Goal: Transaction & Acquisition: Obtain resource

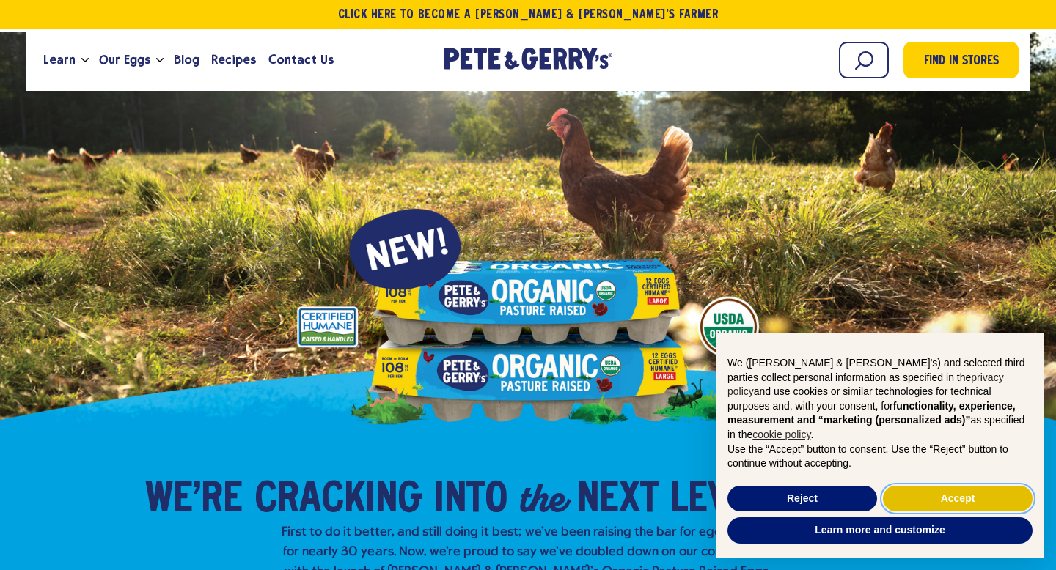
click at [965, 496] on button "Accept" at bounding box center [958, 499] width 150 height 26
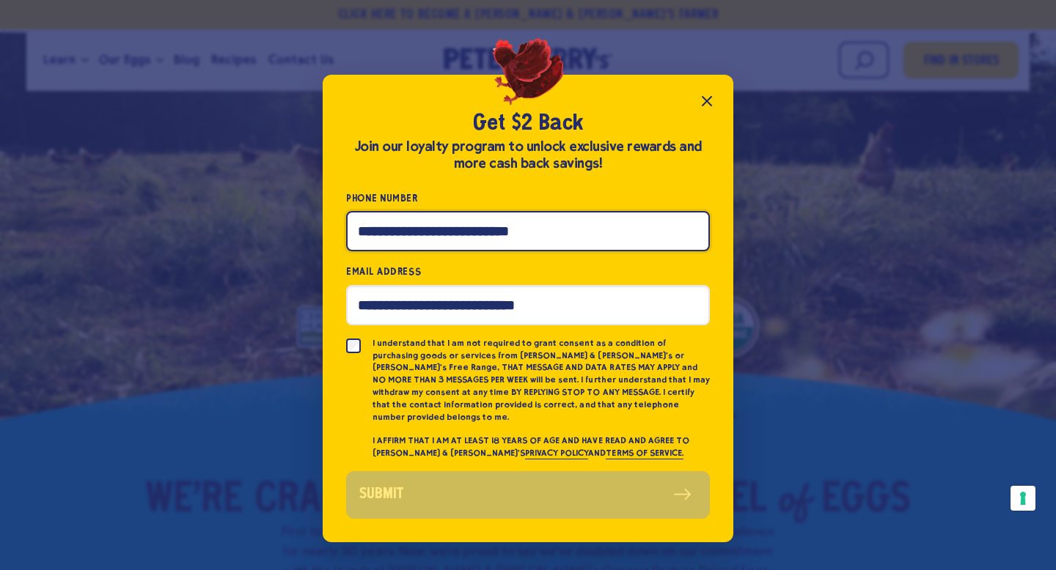
click at [462, 241] on input "Phone Number" at bounding box center [528, 231] width 364 height 40
type input "**********"
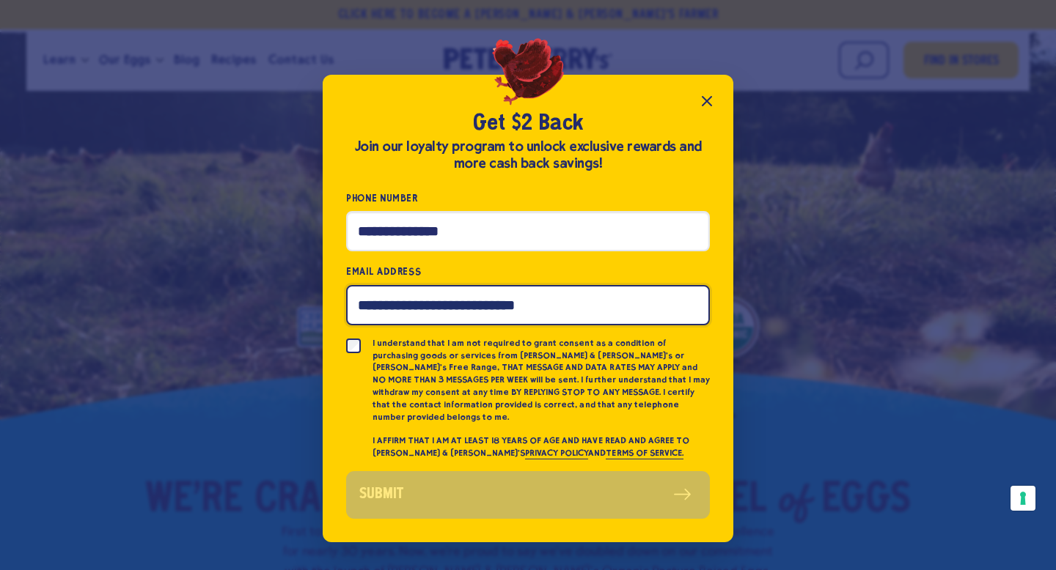
click at [462, 319] on input "Email Address" at bounding box center [528, 305] width 364 height 40
type input "**********"
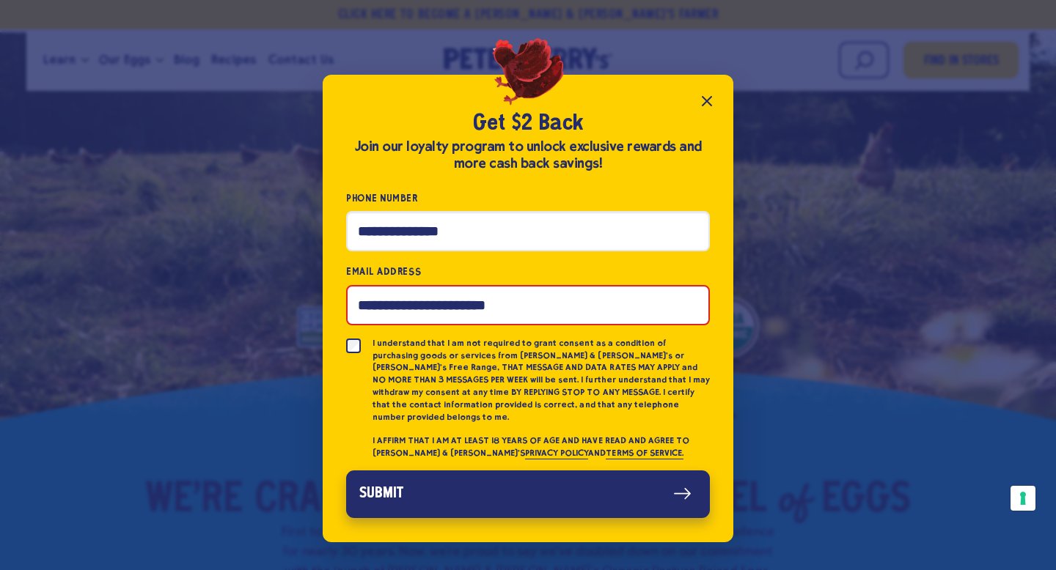
click at [486, 504] on button "Submit" at bounding box center [528, 495] width 364 height 48
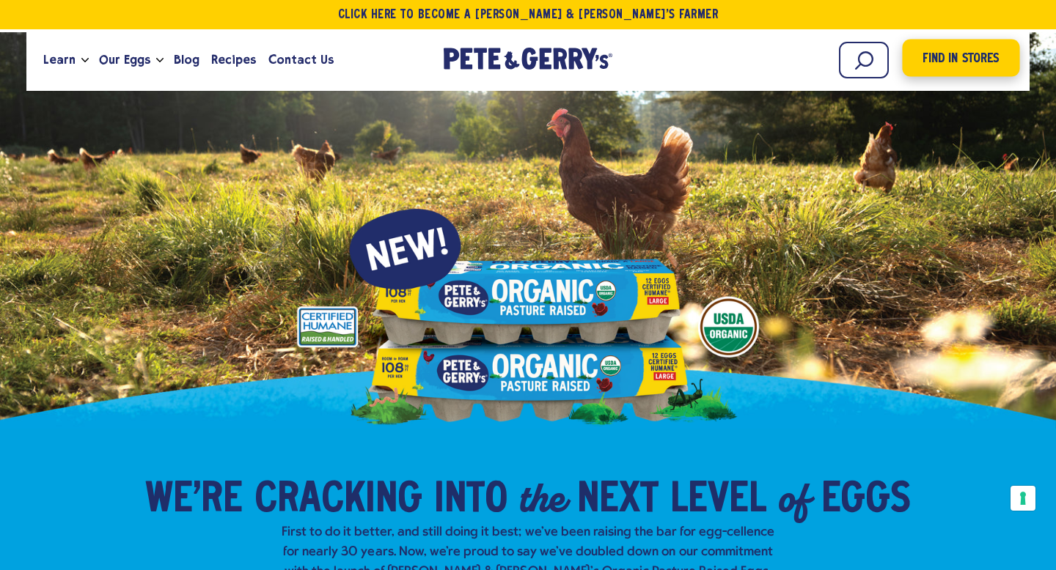
click at [944, 65] on span "Find in Stores" at bounding box center [960, 59] width 76 height 20
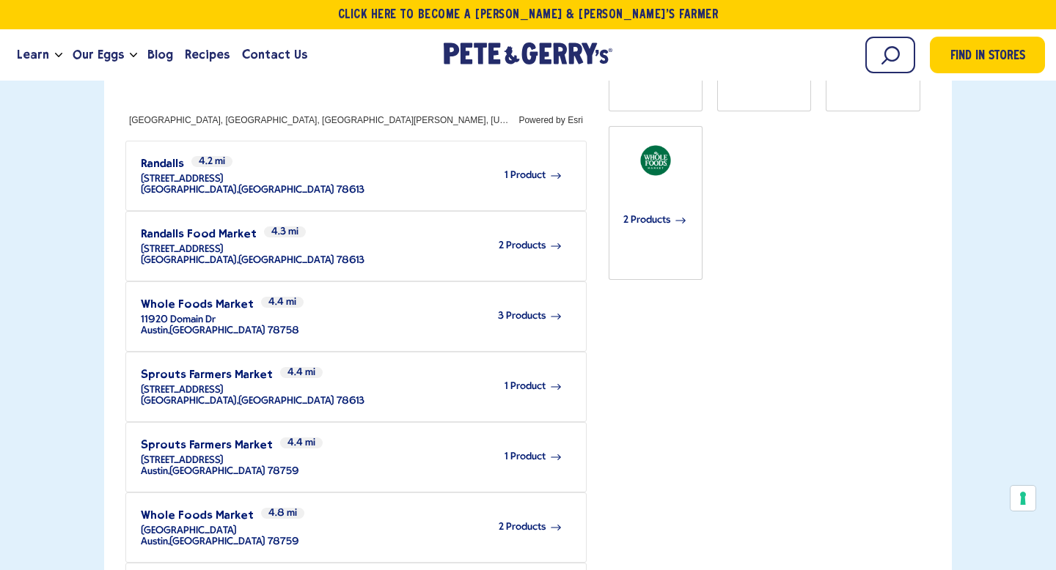
scroll to position [635, 0]
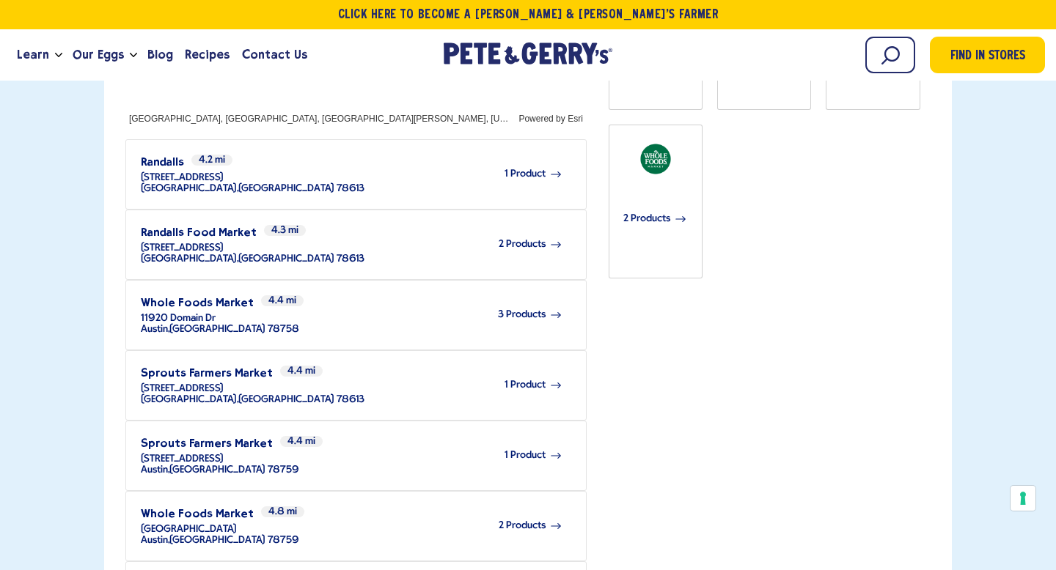
click at [522, 380] on span "1 Product" at bounding box center [524, 385] width 41 height 11
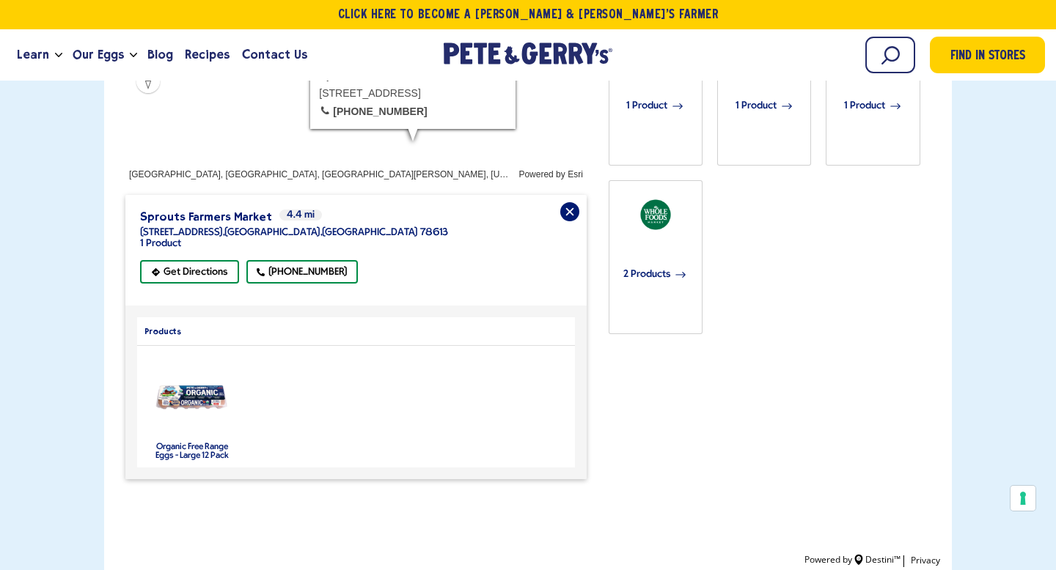
scroll to position [581, 0]
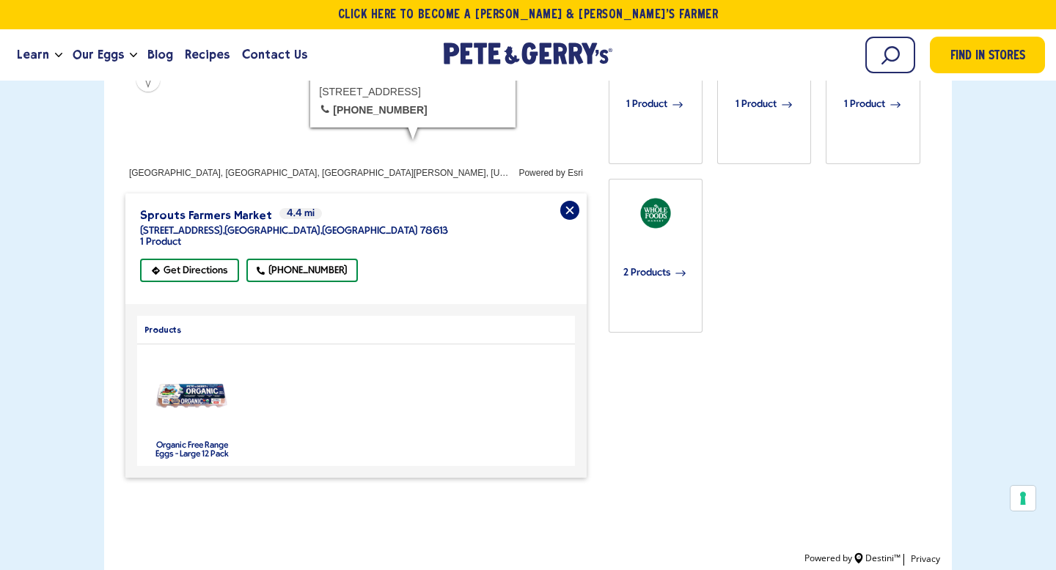
click at [186, 441] on label "Organic Free Range Eggs - Large 12 Pack" at bounding box center [191, 450] width 73 height 18
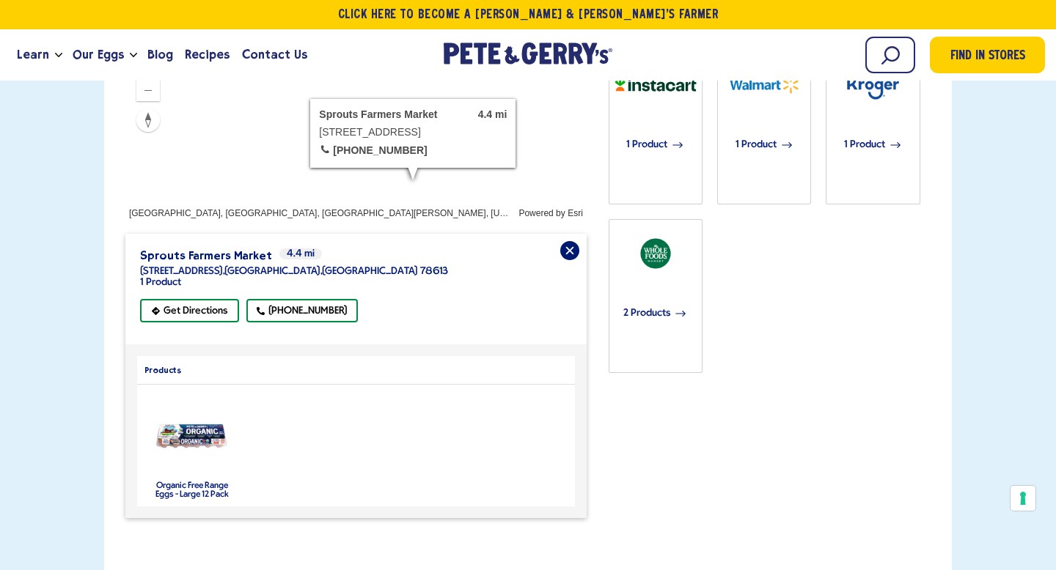
scroll to position [545, 0]
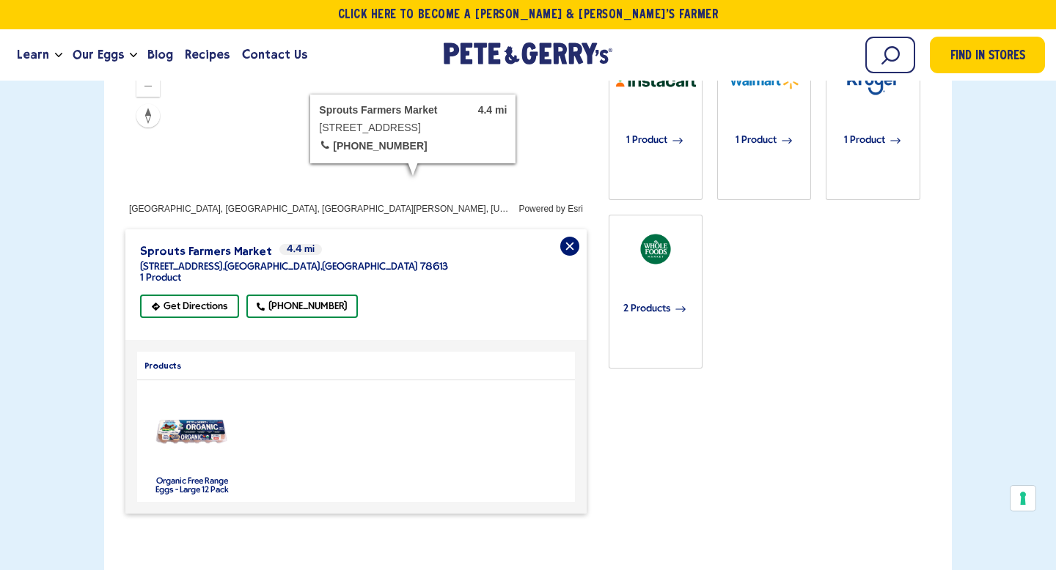
click at [192, 477] on label "Organic Free Range Eggs - Large 12 Pack" at bounding box center [191, 486] width 73 height 18
click at [188, 418] on img "product" at bounding box center [191, 432] width 77 height 29
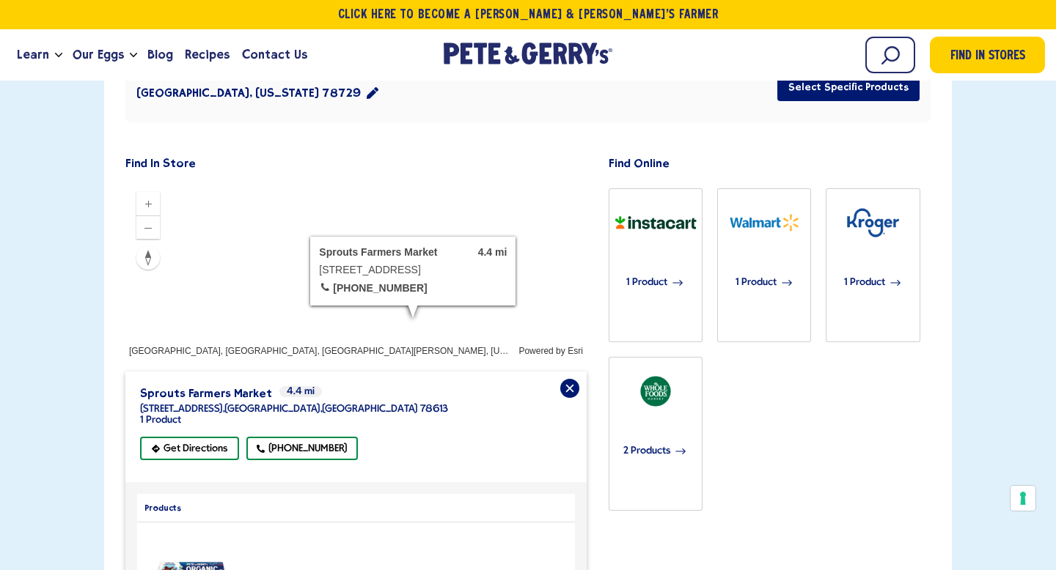
scroll to position [0, 0]
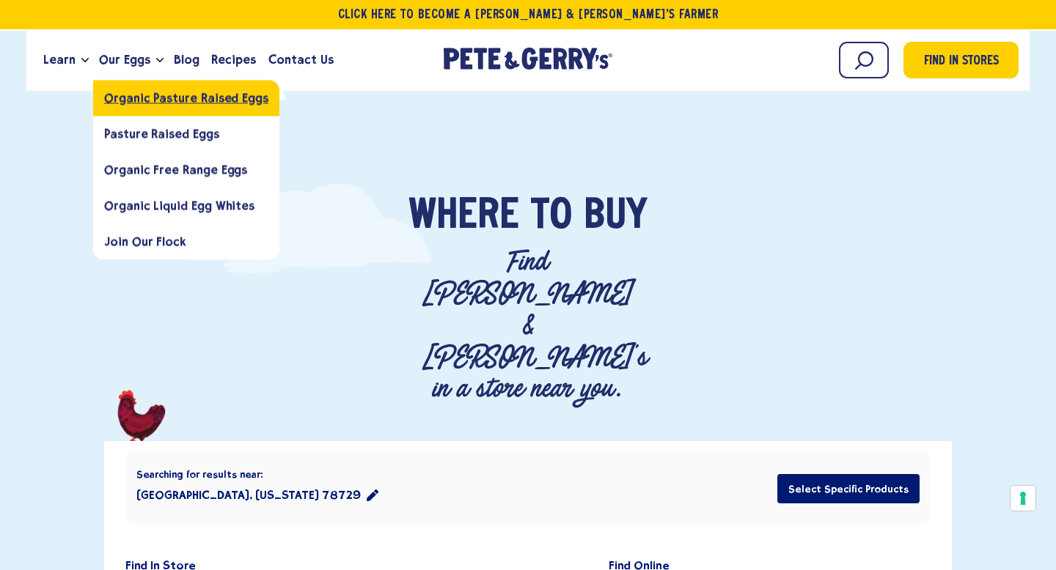
click at [163, 100] on span "Organic Pasture Raised Eggs" at bounding box center [186, 98] width 164 height 14
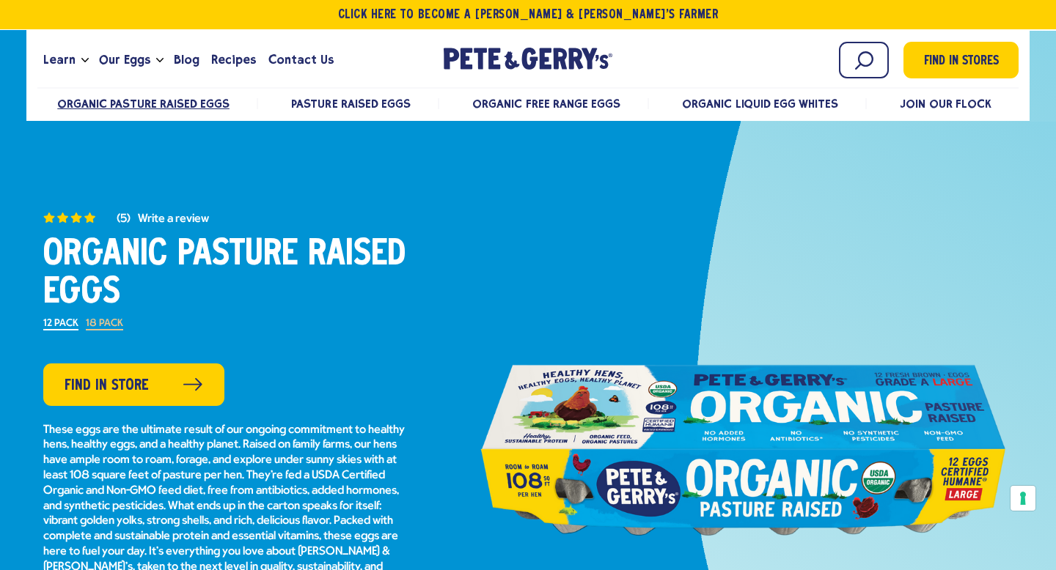
click at [108, 325] on label "18 Pack" at bounding box center [104, 325] width 37 height 12
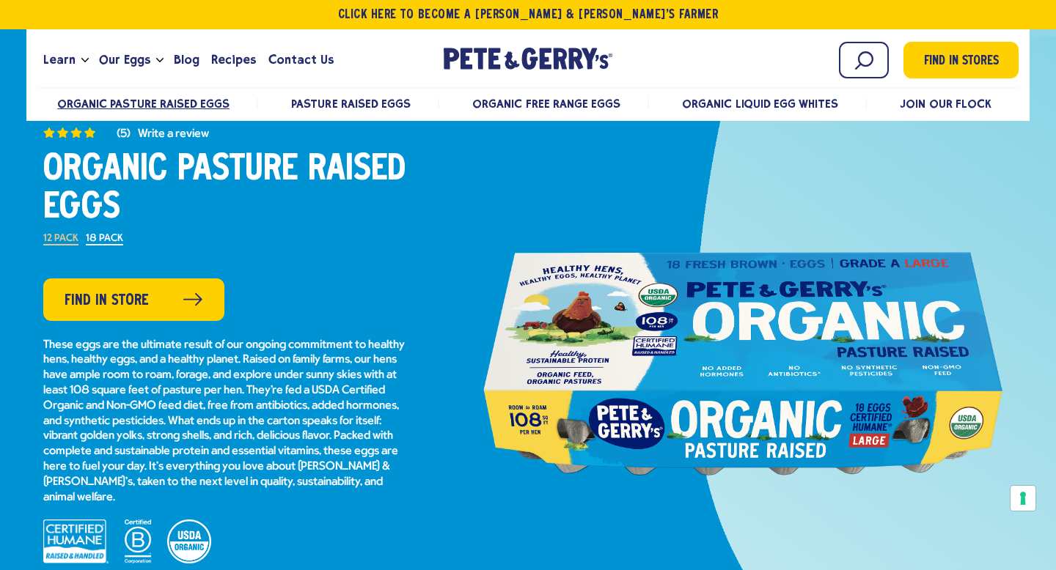
scroll to position [84, 0]
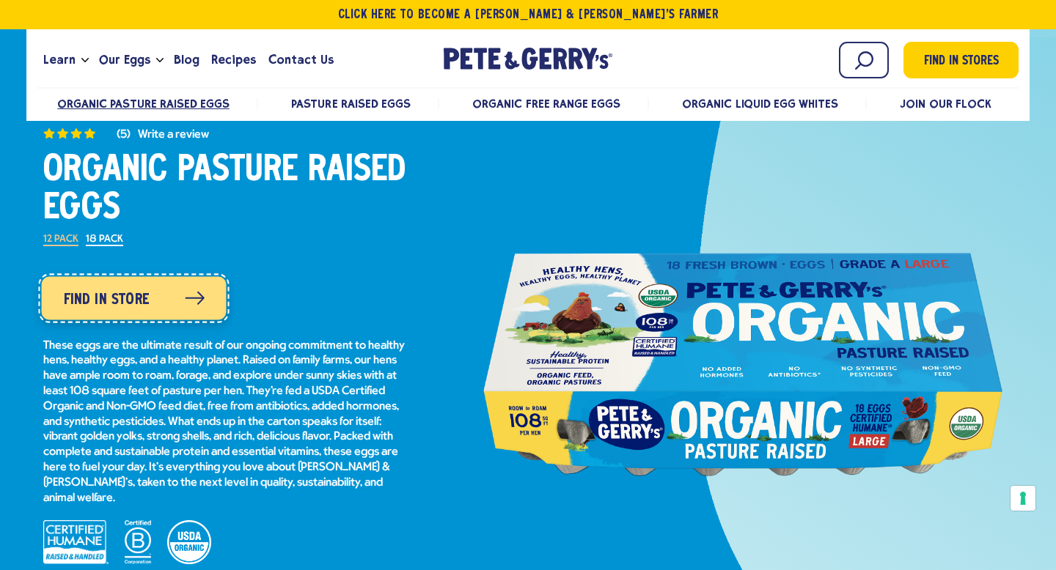
click at [109, 292] on span "Find in Store" at bounding box center [106, 299] width 86 height 23
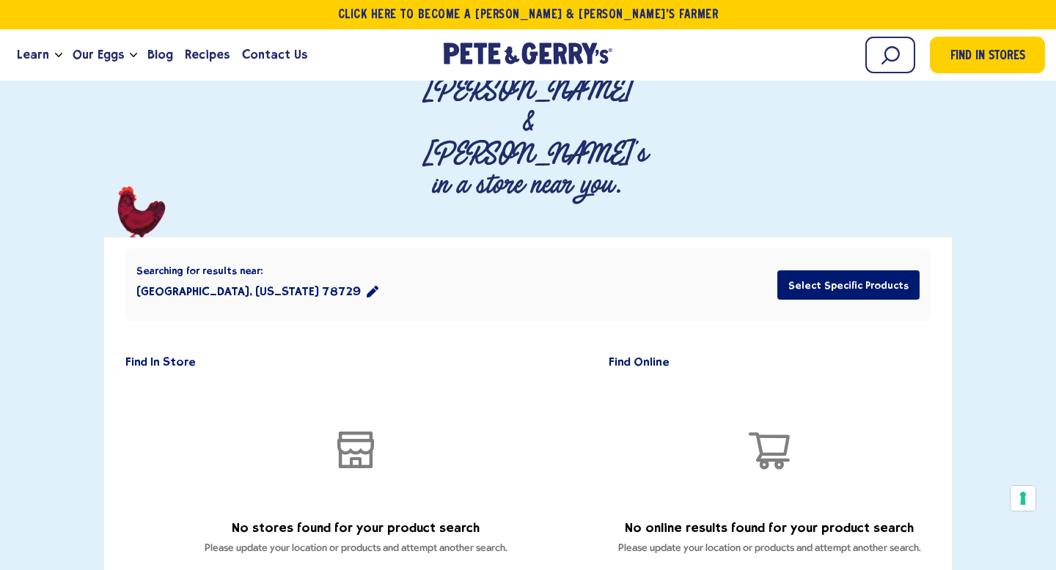
scroll to position [202, 0]
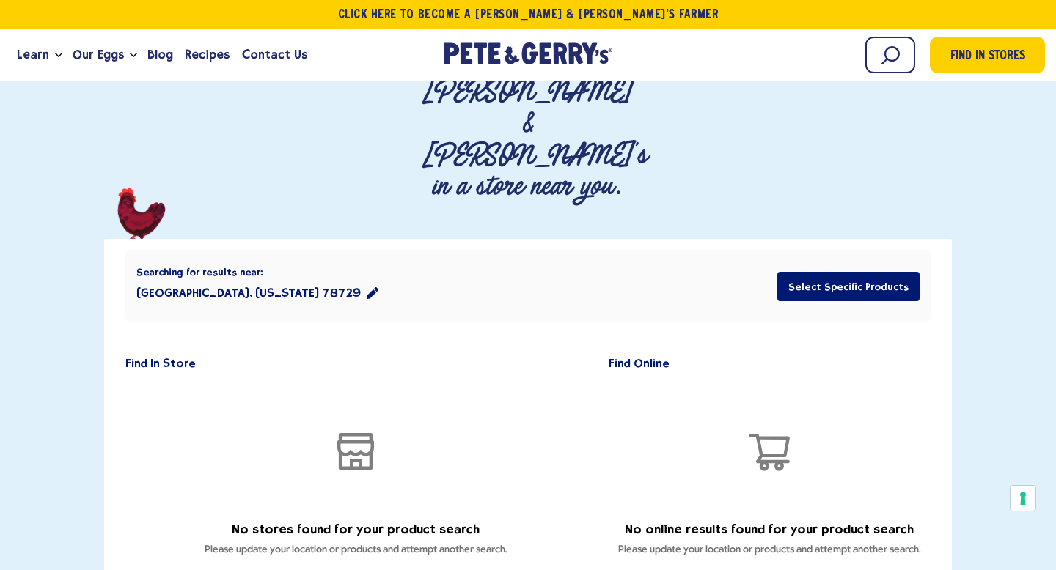
click at [735, 522] on h3 "No online results found for your product search" at bounding box center [769, 529] width 289 height 15
click at [836, 272] on button "Select Specific Products" at bounding box center [848, 286] width 142 height 29
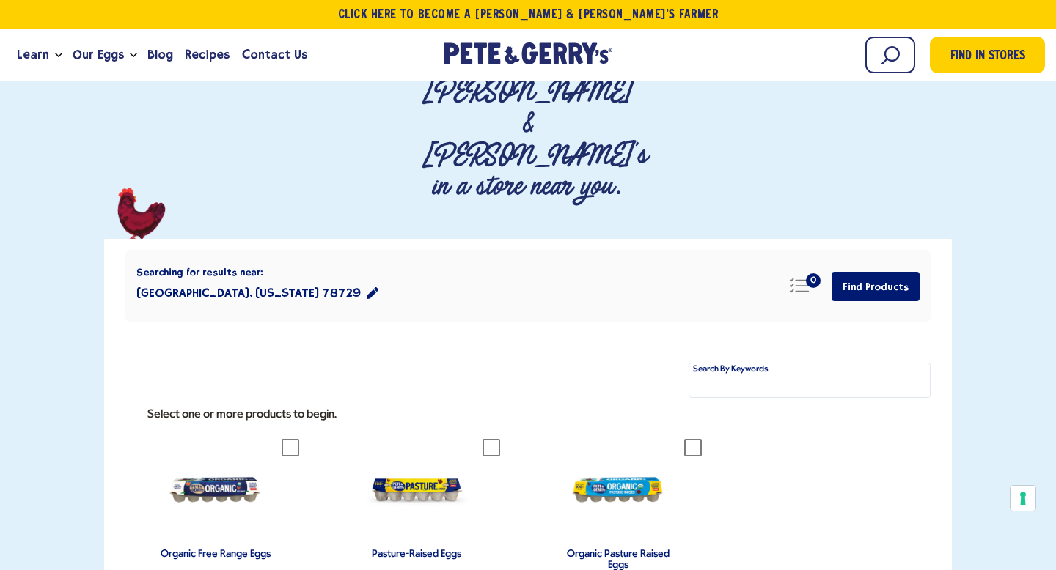
click at [628, 439] on img "group" at bounding box center [618, 490] width 103 height 103
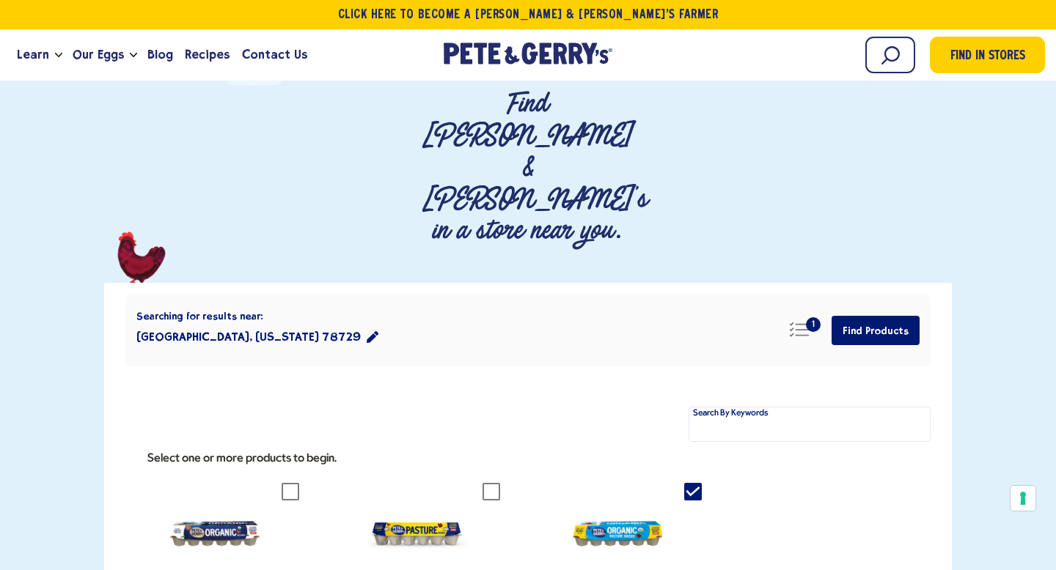
scroll to position [157, 0]
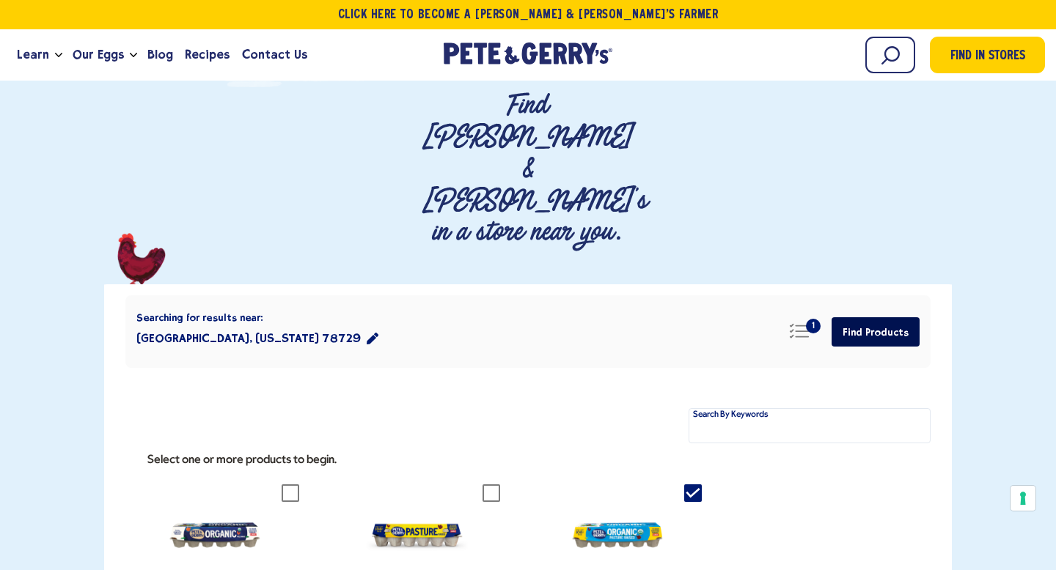
click at [867, 317] on button "Find Products" at bounding box center [875, 331] width 88 height 29
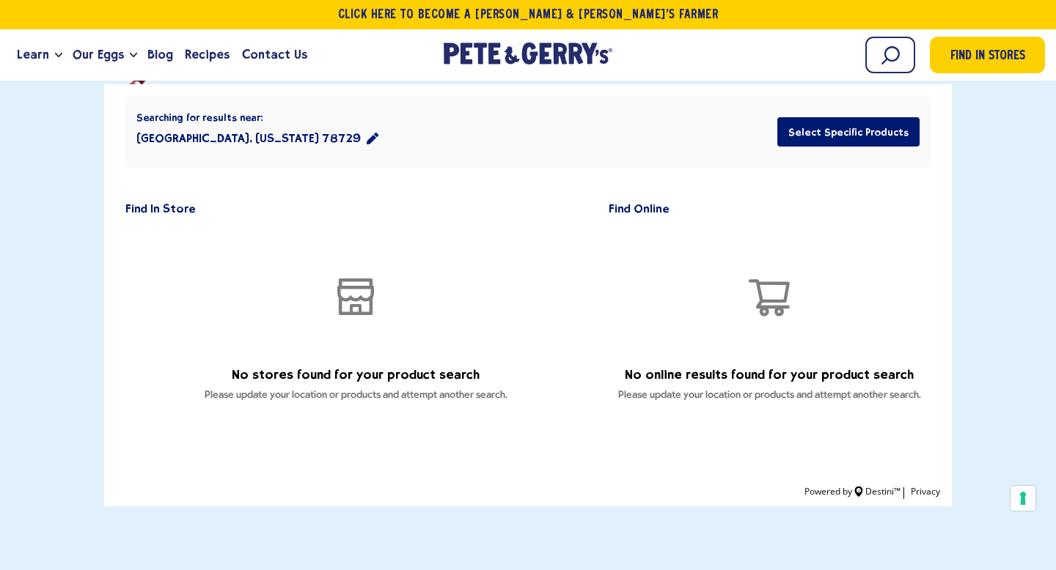
scroll to position [0, 0]
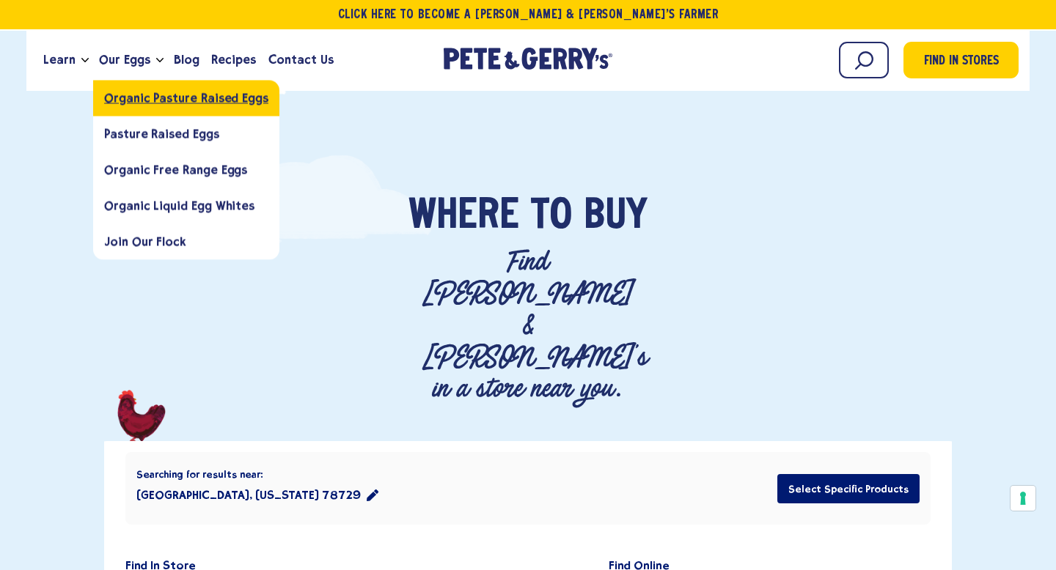
click at [160, 101] on span "Organic Pasture Raised Eggs" at bounding box center [186, 98] width 164 height 14
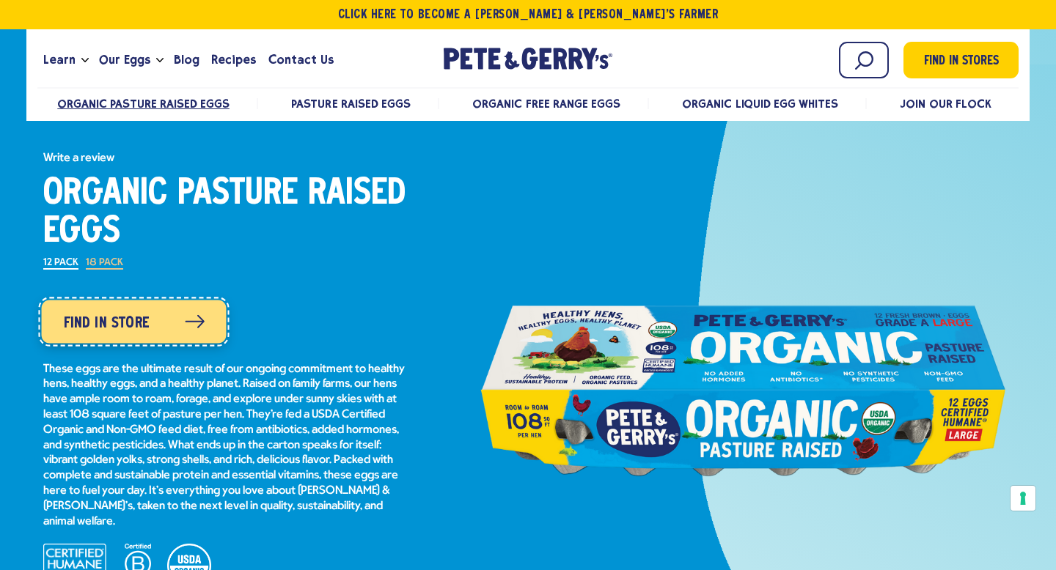
click at [122, 309] on link "Find in Store" at bounding box center [133, 321] width 185 height 43
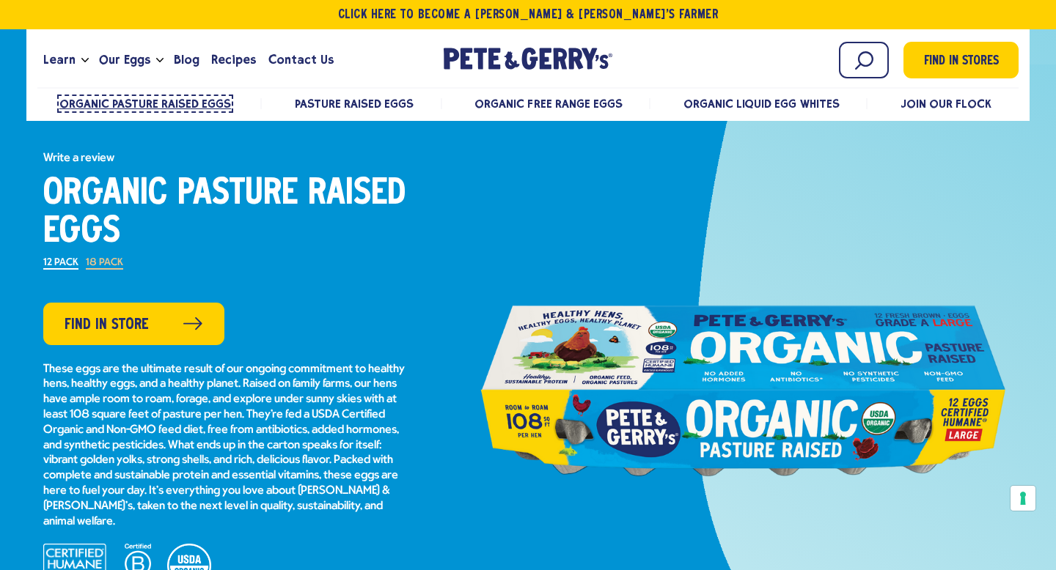
click at [158, 105] on span "Organic Pasture Raised Eggs" at bounding box center [145, 104] width 172 height 14
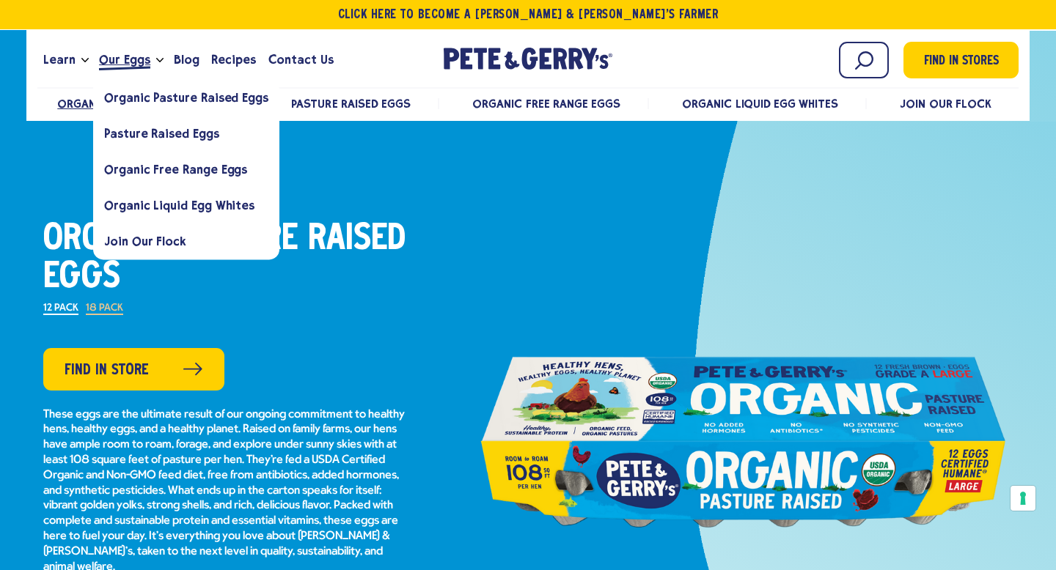
click at [132, 62] on span "Our Eggs" at bounding box center [124, 60] width 51 height 18
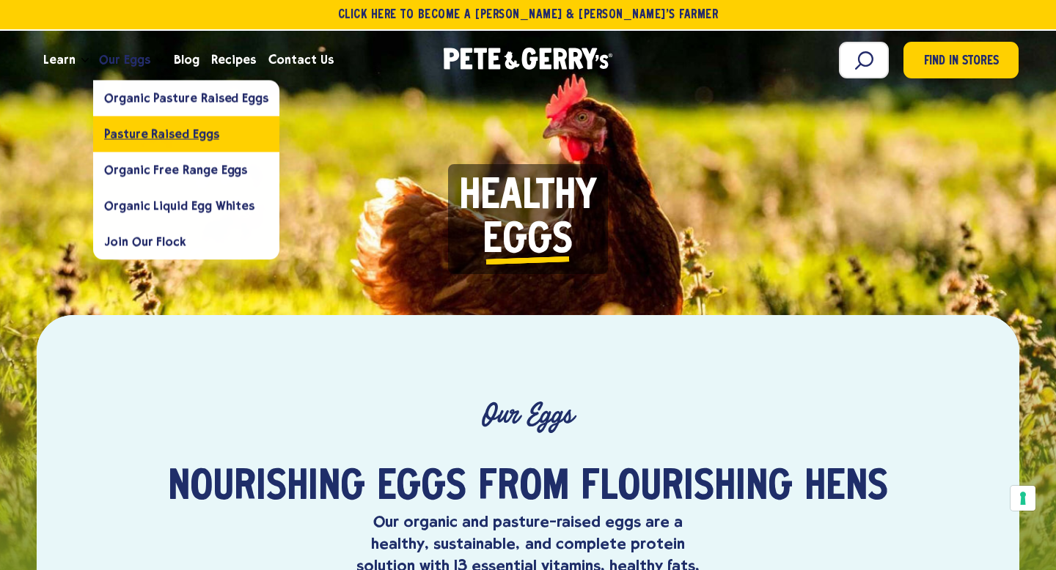
click at [148, 122] on link "Pasture Raised Eggs" at bounding box center [186, 134] width 186 height 36
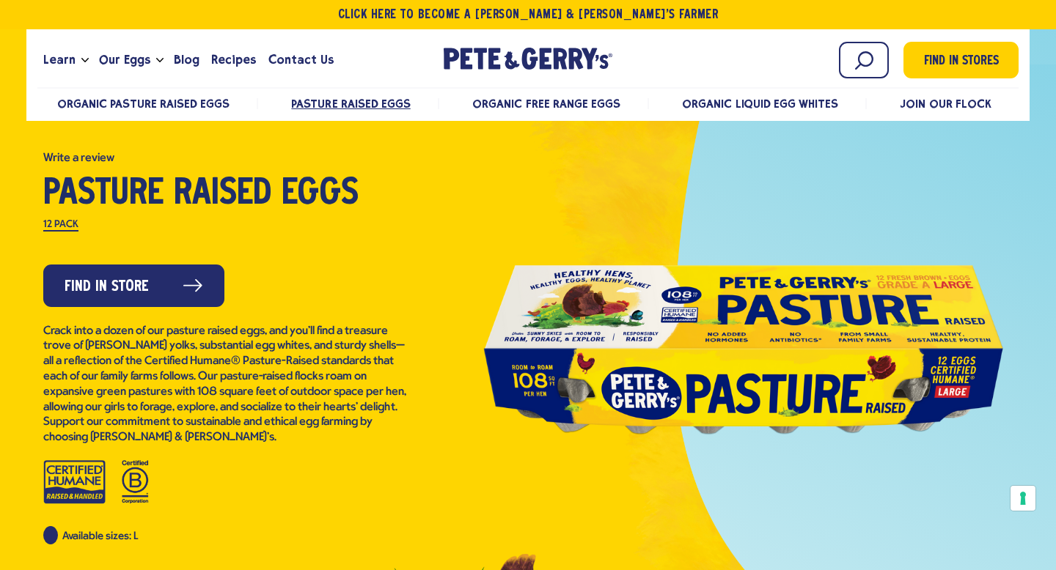
scroll to position [65, 0]
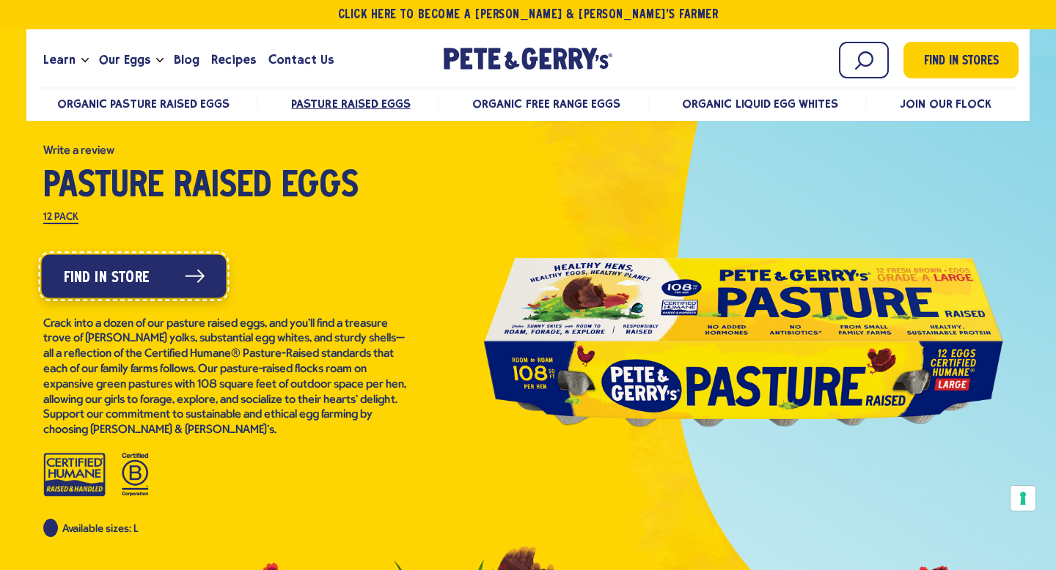
click at [152, 274] on link "Find in Store" at bounding box center [133, 275] width 185 height 43
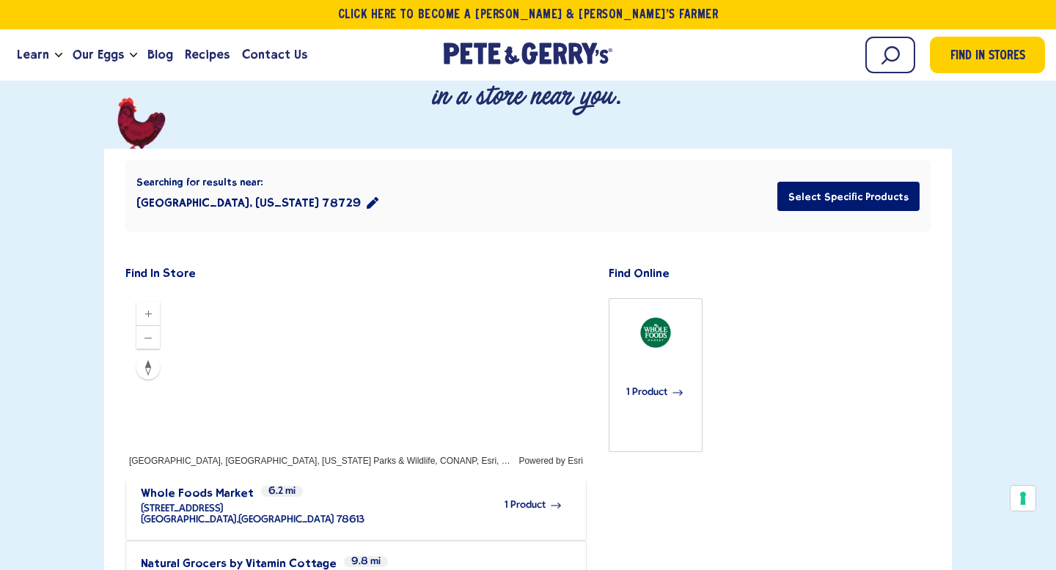
scroll to position [292, 0]
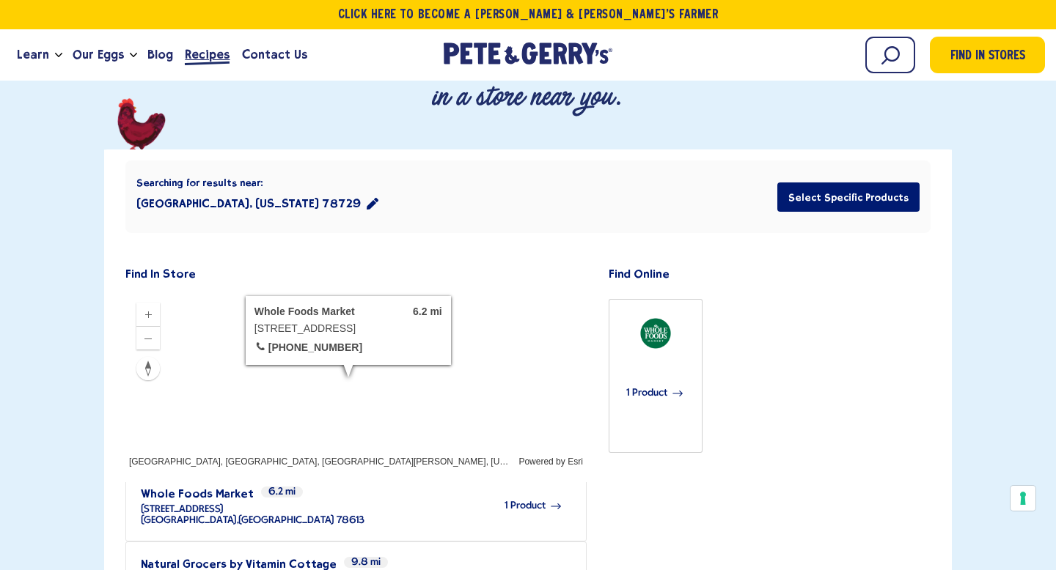
click at [196, 56] on span "Recipes" at bounding box center [207, 54] width 45 height 18
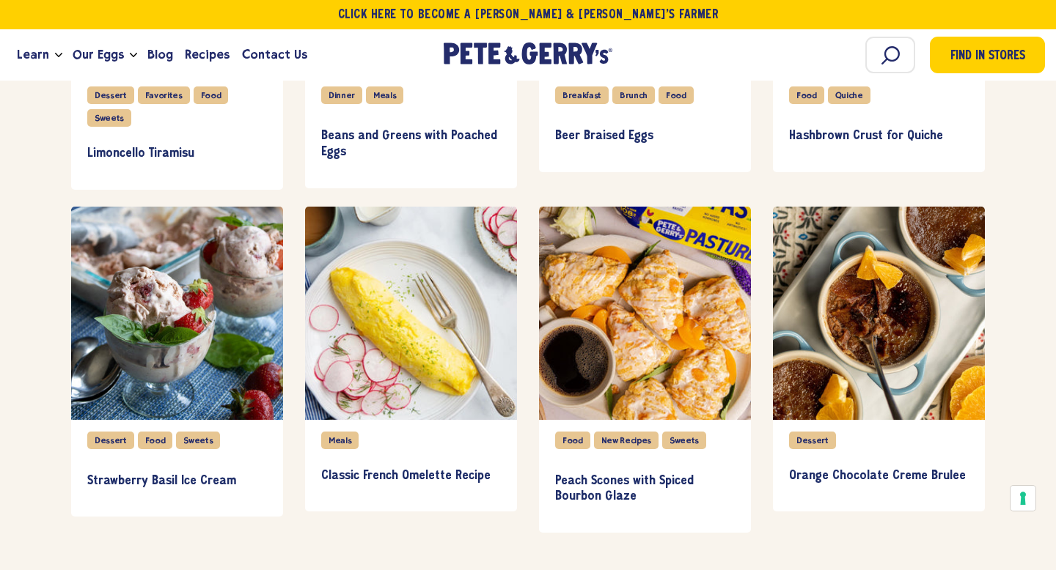
scroll to position [1220, 0]
